Goal: Find specific page/section: Find specific page/section

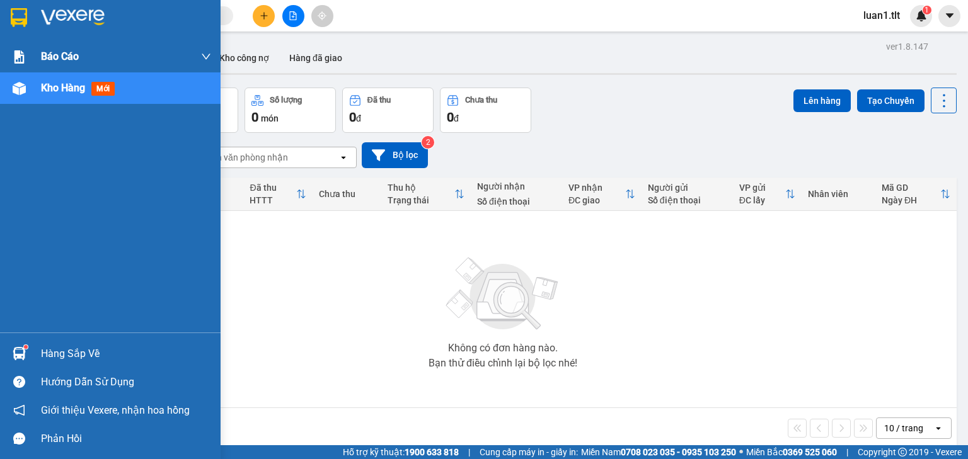
click at [27, 28] on div at bounding box center [19, 17] width 22 height 22
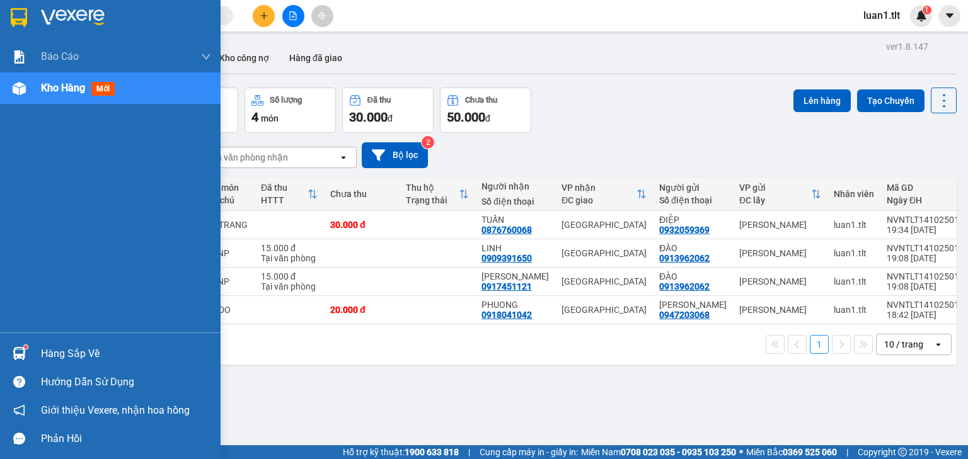
click at [33, 13] on div at bounding box center [110, 20] width 221 height 41
